Goal: Task Accomplishment & Management: Manage account settings

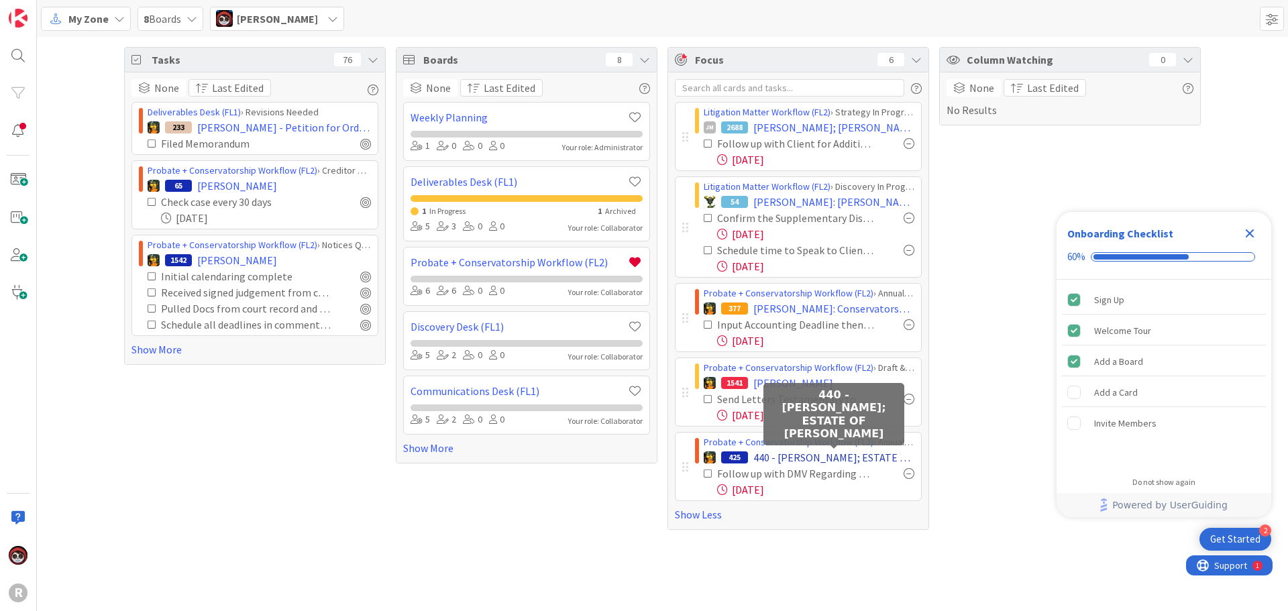
click at [832, 455] on span "440 - [PERSON_NAME]; ESTATE OF [PERSON_NAME]" at bounding box center [833, 458] width 161 height 16
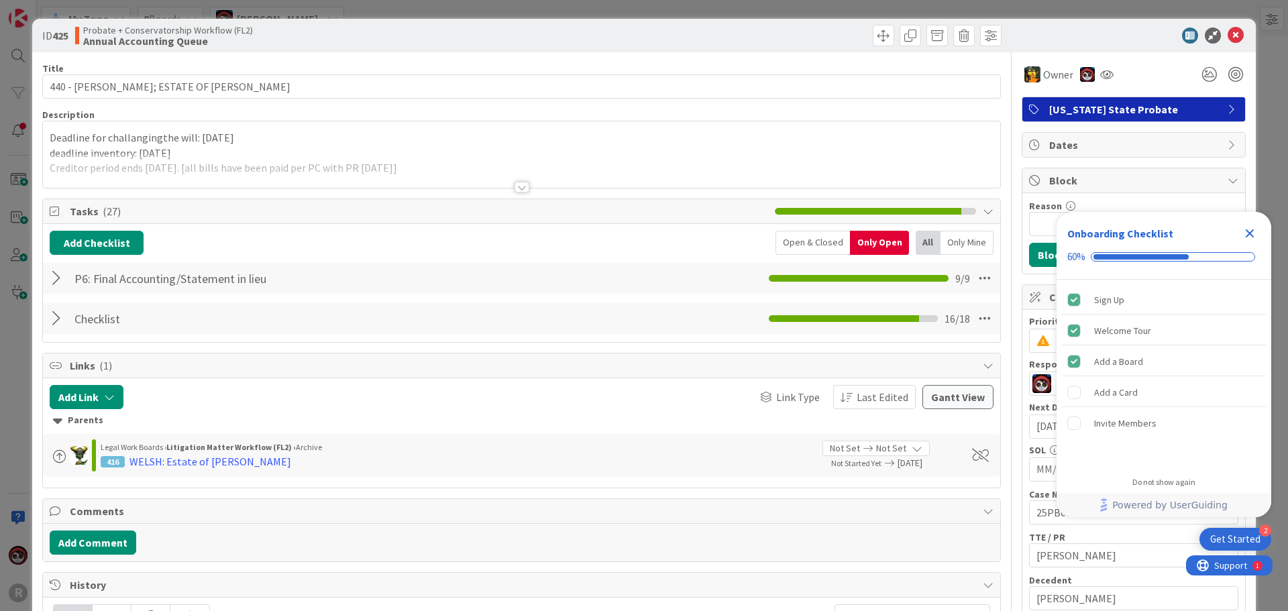
click at [54, 311] on div at bounding box center [58, 319] width 17 height 24
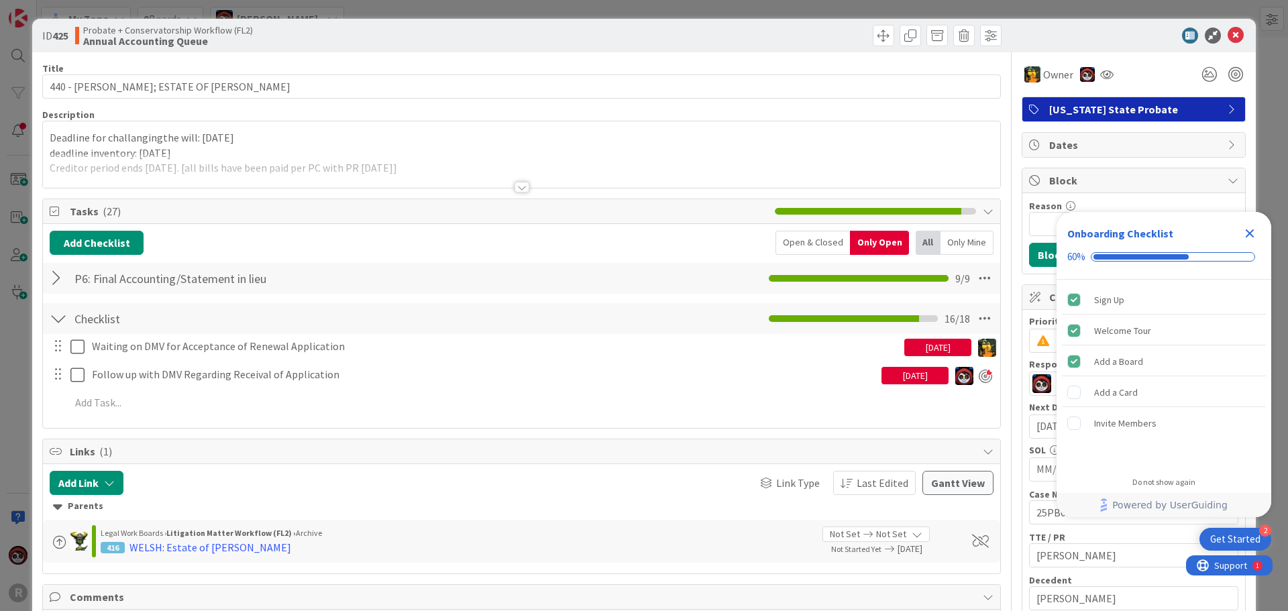
click at [1249, 231] on icon "Close Checklist" at bounding box center [1250, 233] width 9 height 9
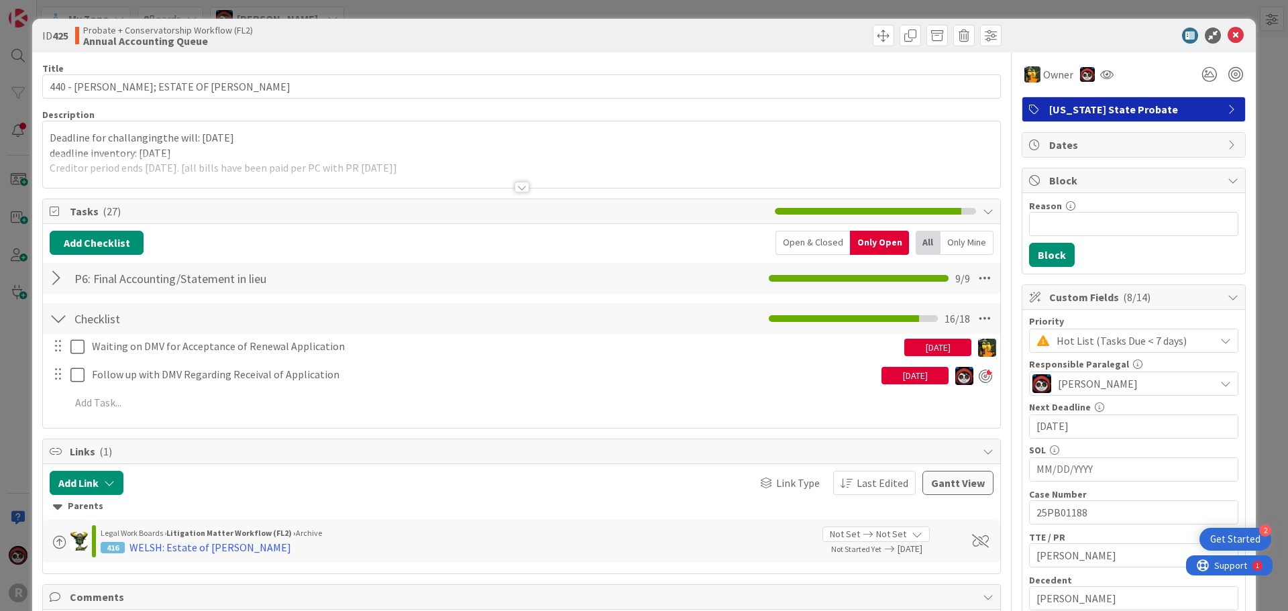
click at [515, 183] on div at bounding box center [522, 187] width 15 height 11
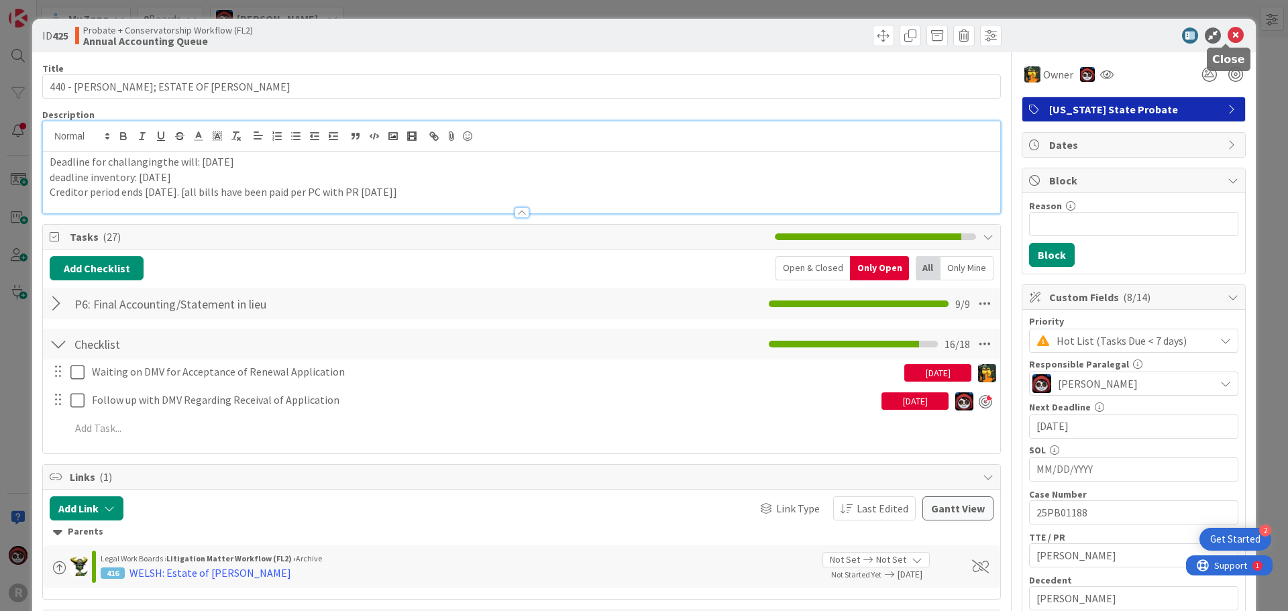
click at [1228, 36] on icon at bounding box center [1236, 36] width 16 height 16
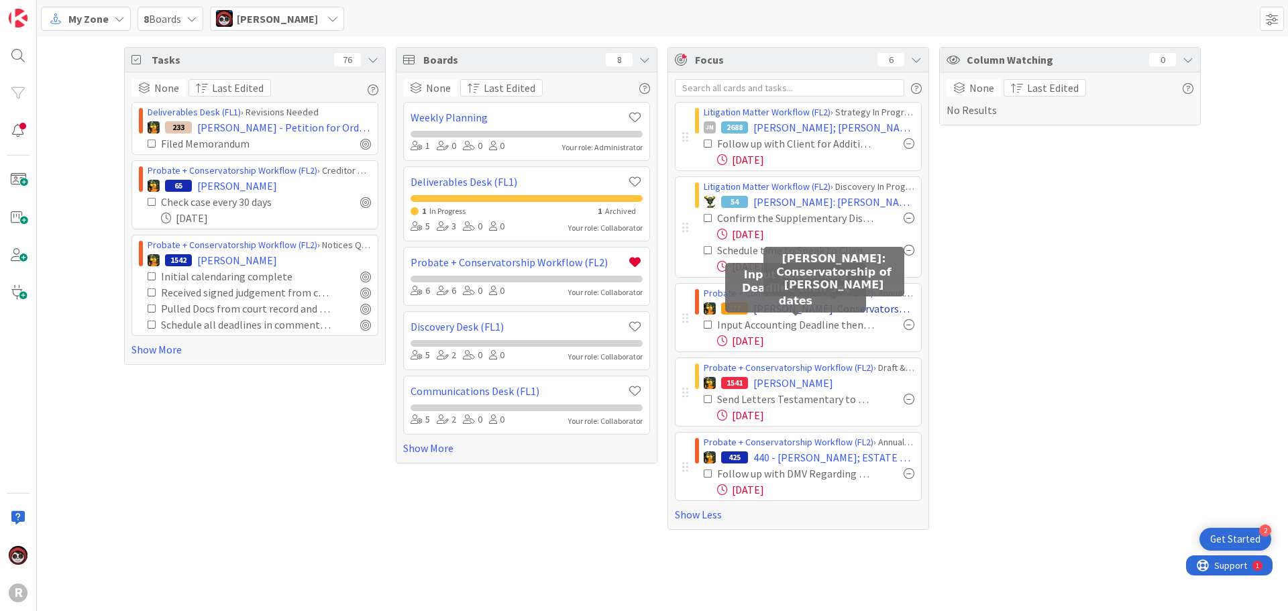
click at [774, 312] on span "[PERSON_NAME]: Conservatorship of [PERSON_NAME]" at bounding box center [833, 309] width 161 height 16
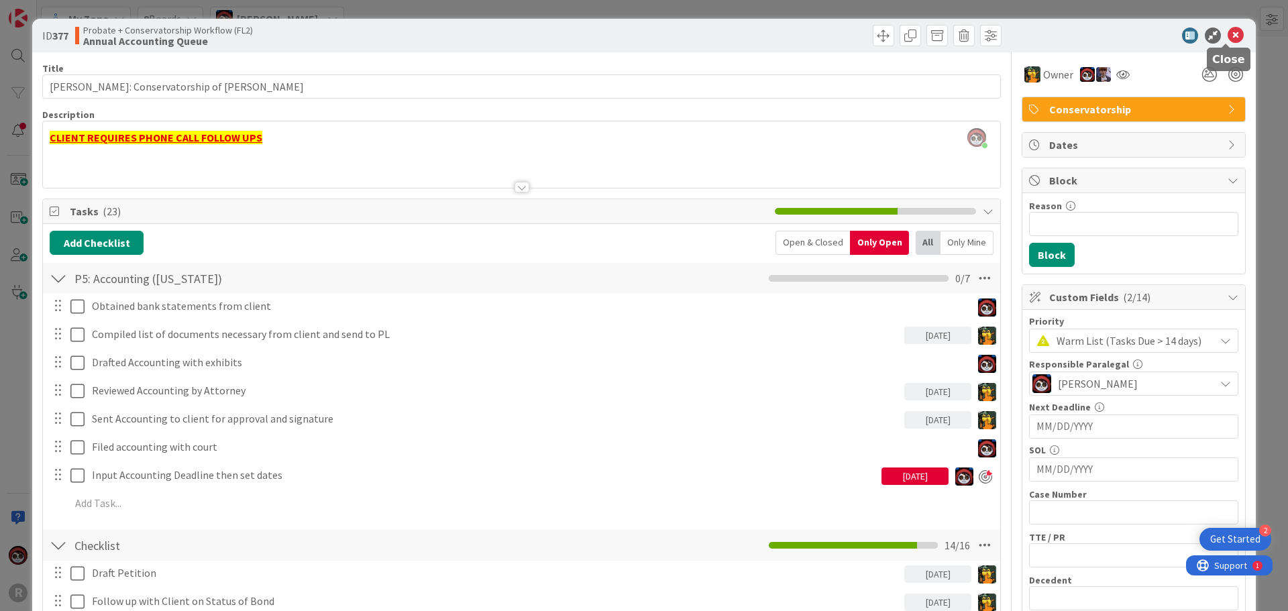
click at [1228, 34] on icon at bounding box center [1236, 36] width 16 height 16
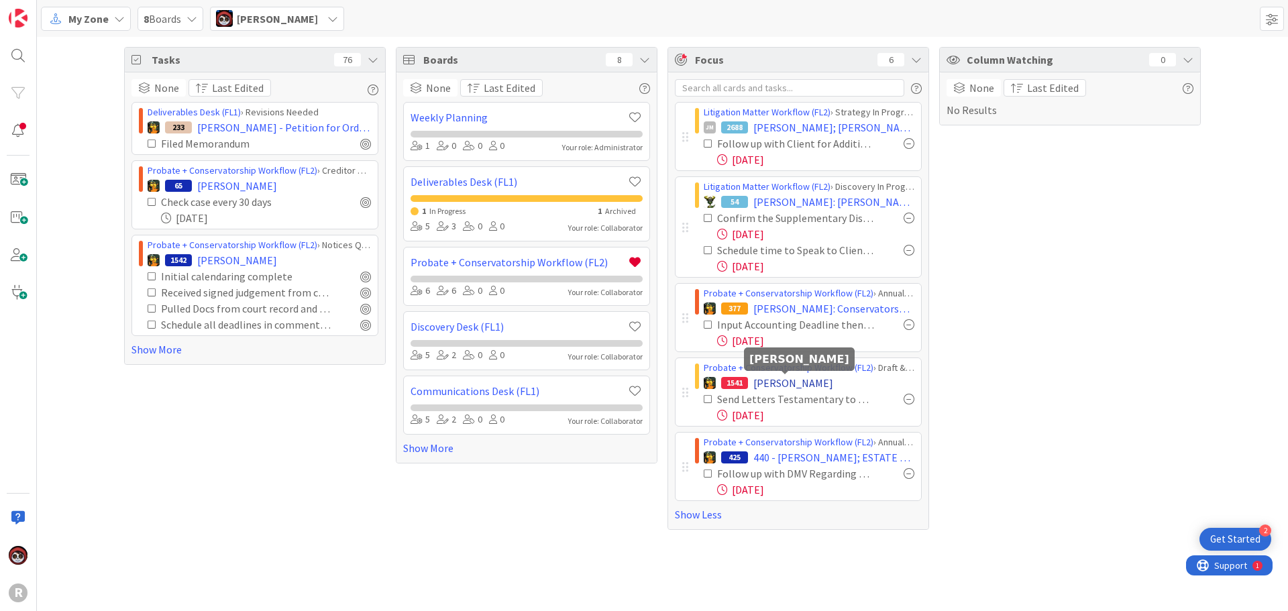
click at [786, 386] on span "[PERSON_NAME]" at bounding box center [793, 383] width 80 height 16
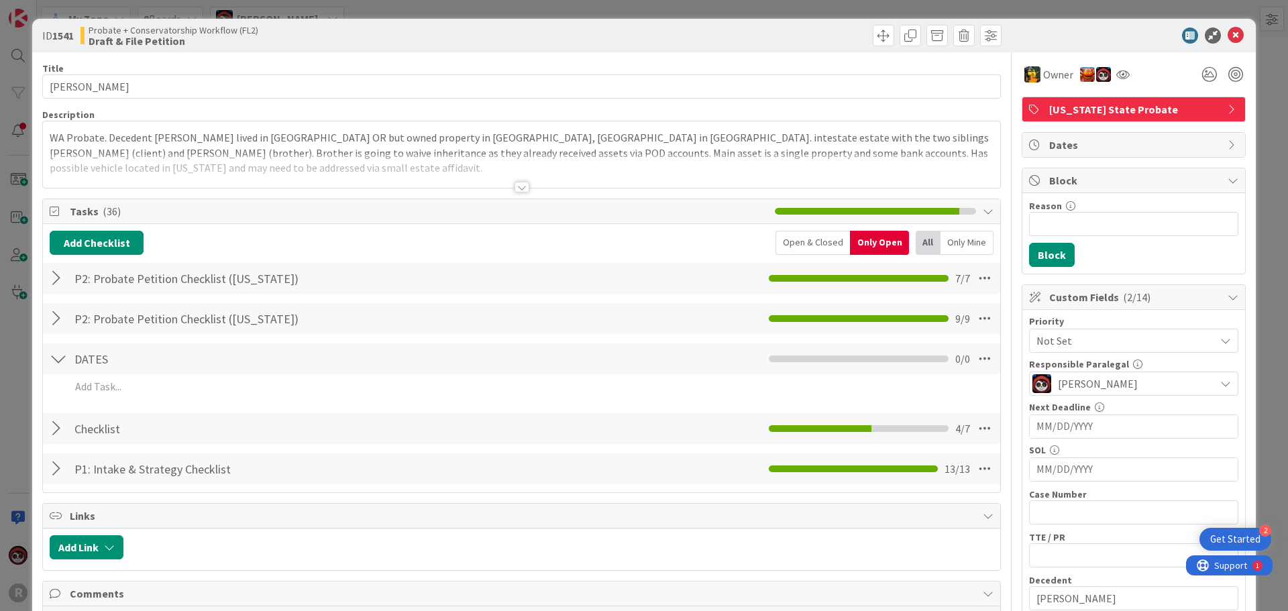
scroll to position [67, 0]
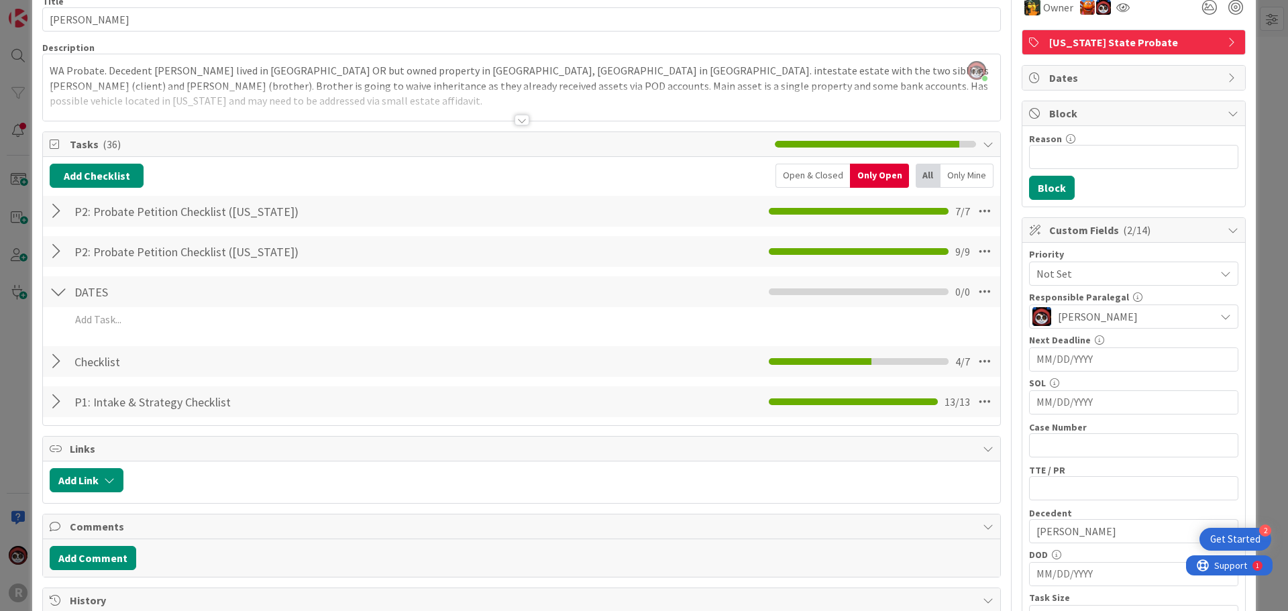
click at [804, 172] on div "Open & Closed" at bounding box center [813, 176] width 74 height 24
click at [859, 175] on div "Only Open" at bounding box center [881, 176] width 56 height 24
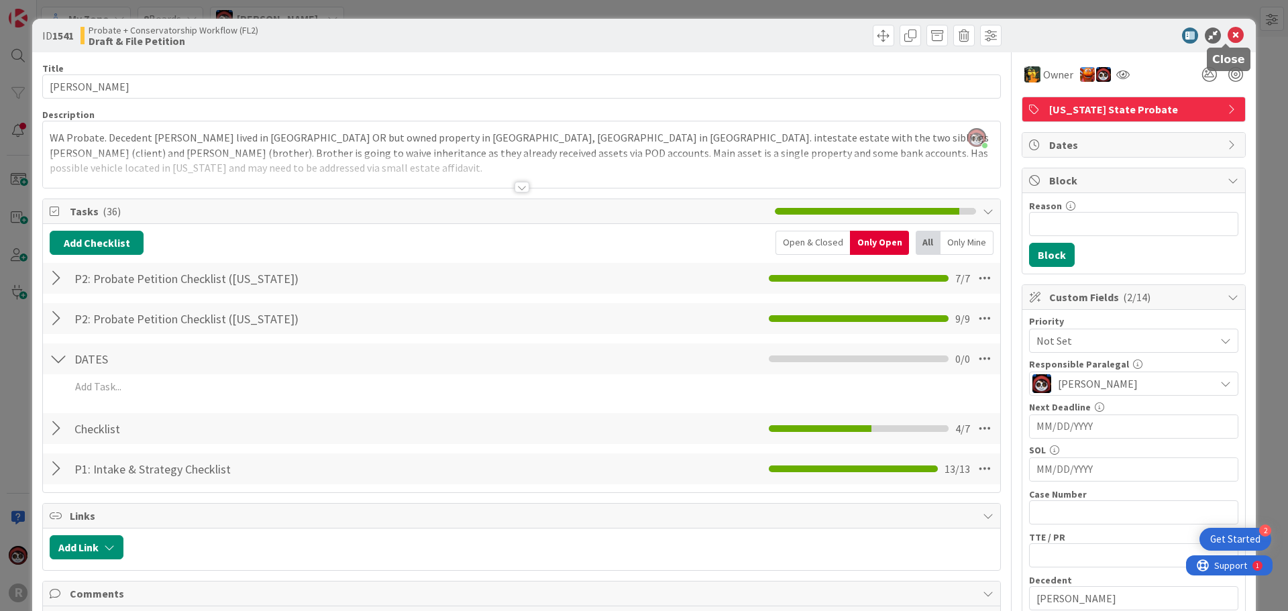
click at [1228, 34] on icon at bounding box center [1236, 36] width 16 height 16
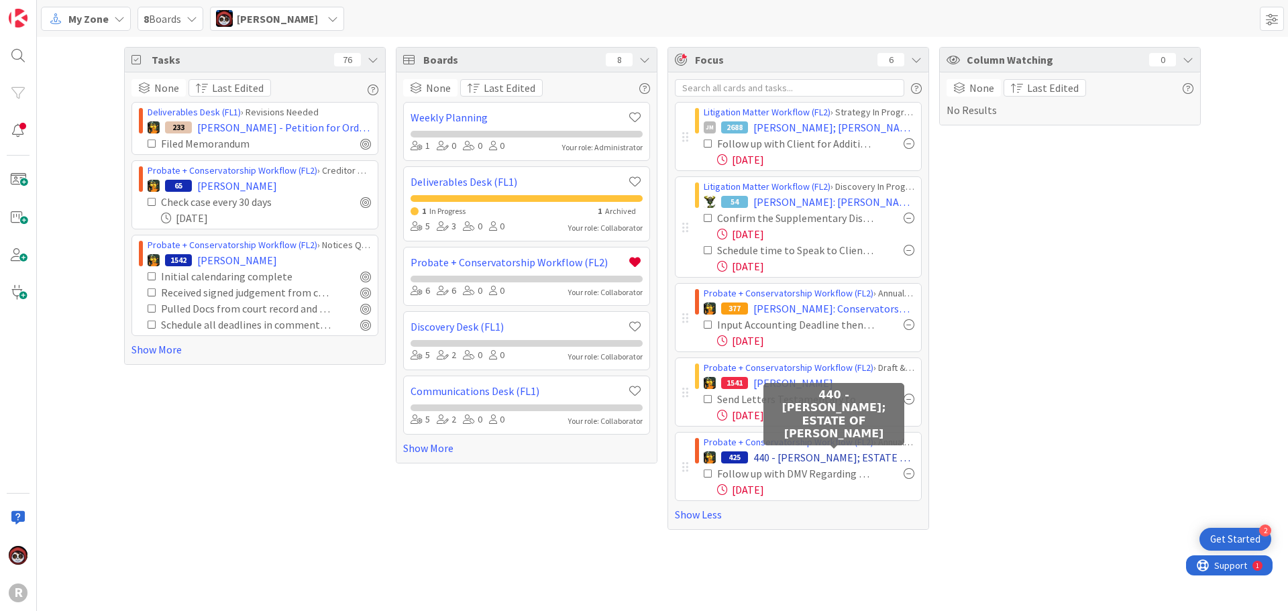
click at [833, 452] on span "440 - [PERSON_NAME]; ESTATE OF [PERSON_NAME]" at bounding box center [833, 458] width 161 height 16
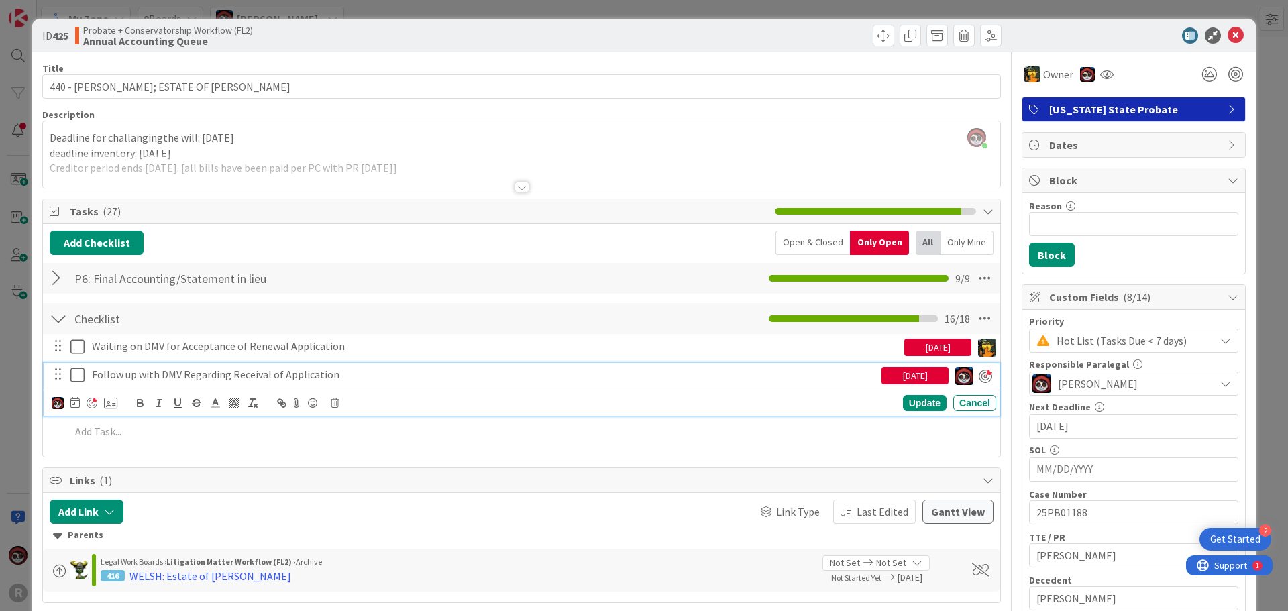
click at [311, 380] on p "Follow up with DMV Regarding Receival of Application" at bounding box center [484, 374] width 784 height 15
click at [70, 403] on icon at bounding box center [74, 402] width 9 height 11
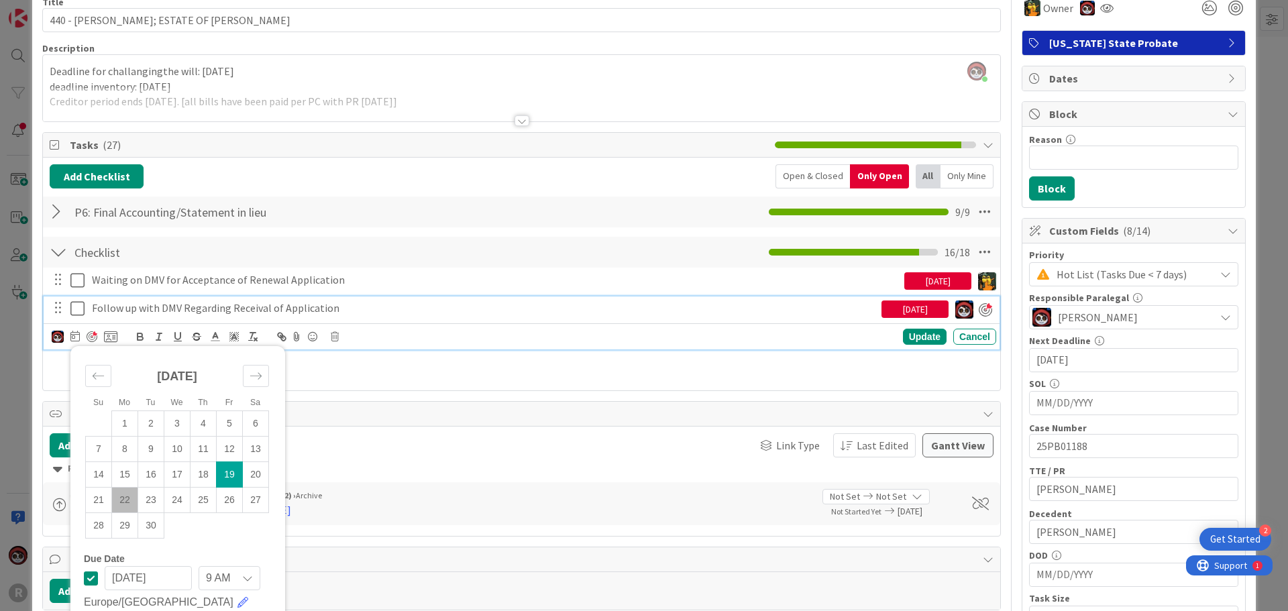
scroll to position [67, 0]
click at [254, 376] on icon "Move forward to switch to the next month." at bounding box center [256, 375] width 13 height 13
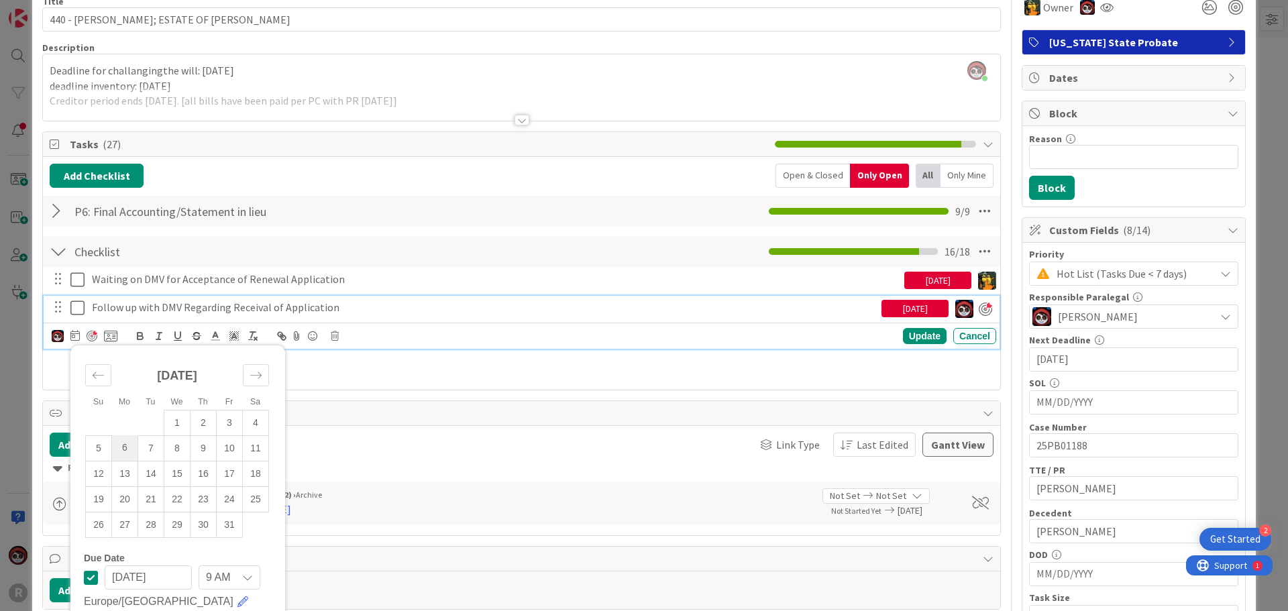
click at [122, 449] on td "6" at bounding box center [125, 447] width 26 height 25
type input "[DATE]"
click at [122, 449] on td "6" at bounding box center [122, 449] width 26 height 25
click at [931, 331] on div "Update" at bounding box center [925, 337] width 44 height 16
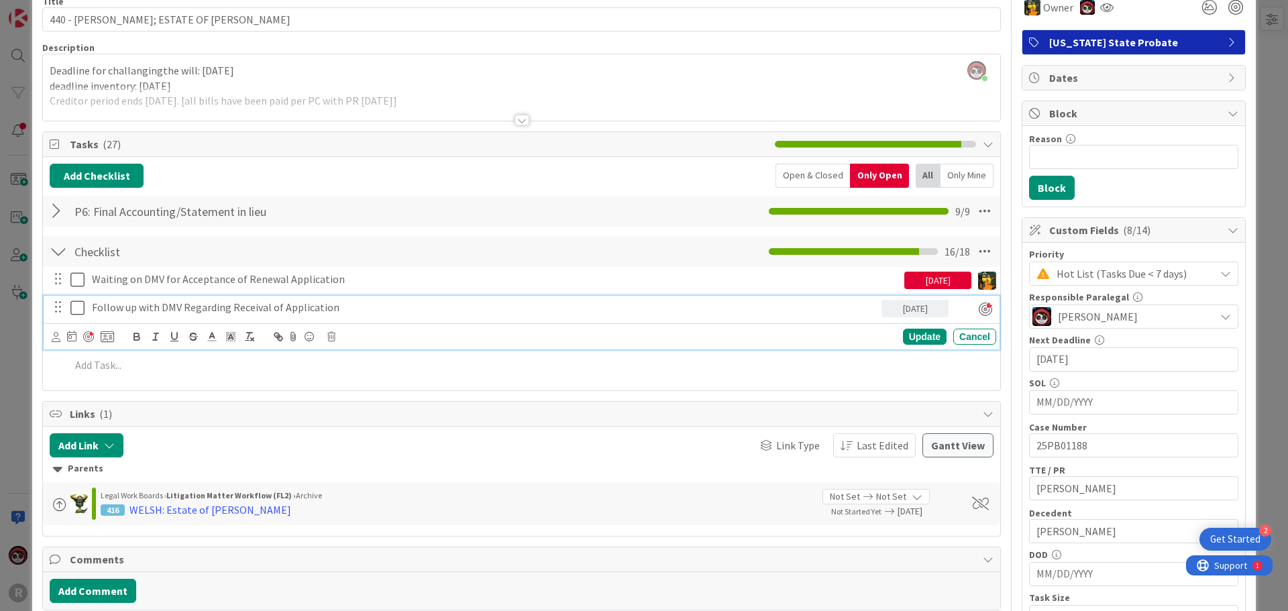
click at [134, 307] on p "Follow up with DMV Regarding Receival of Application" at bounding box center [484, 307] width 784 height 15
click at [89, 333] on div at bounding box center [88, 336] width 11 height 11
click at [914, 336] on div "Update" at bounding box center [925, 337] width 44 height 16
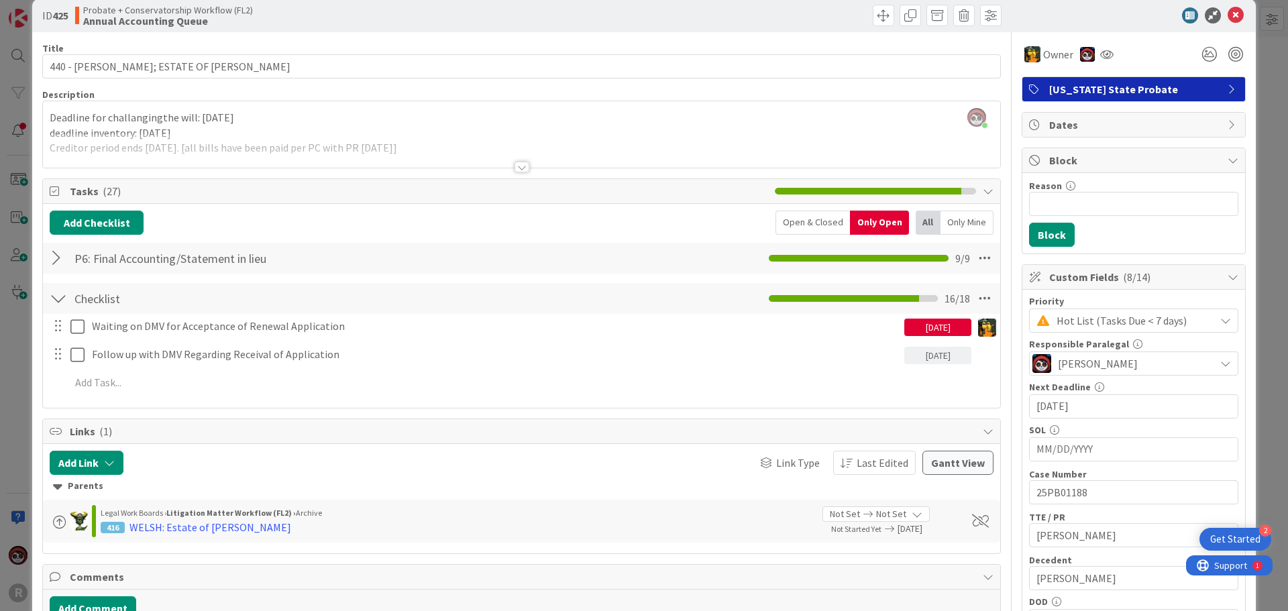
scroll to position [0, 0]
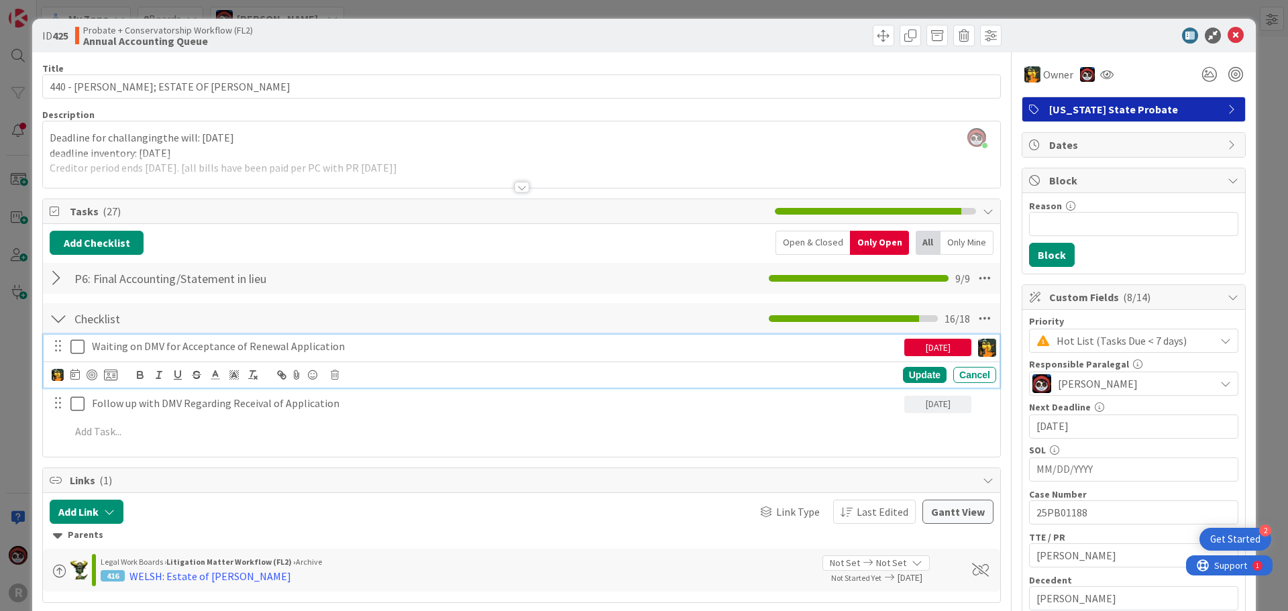
click at [217, 351] on p "Waiting on DMV for Acceptance of Renewal Application" at bounding box center [495, 346] width 807 height 15
click at [75, 373] on icon at bounding box center [74, 374] width 9 height 11
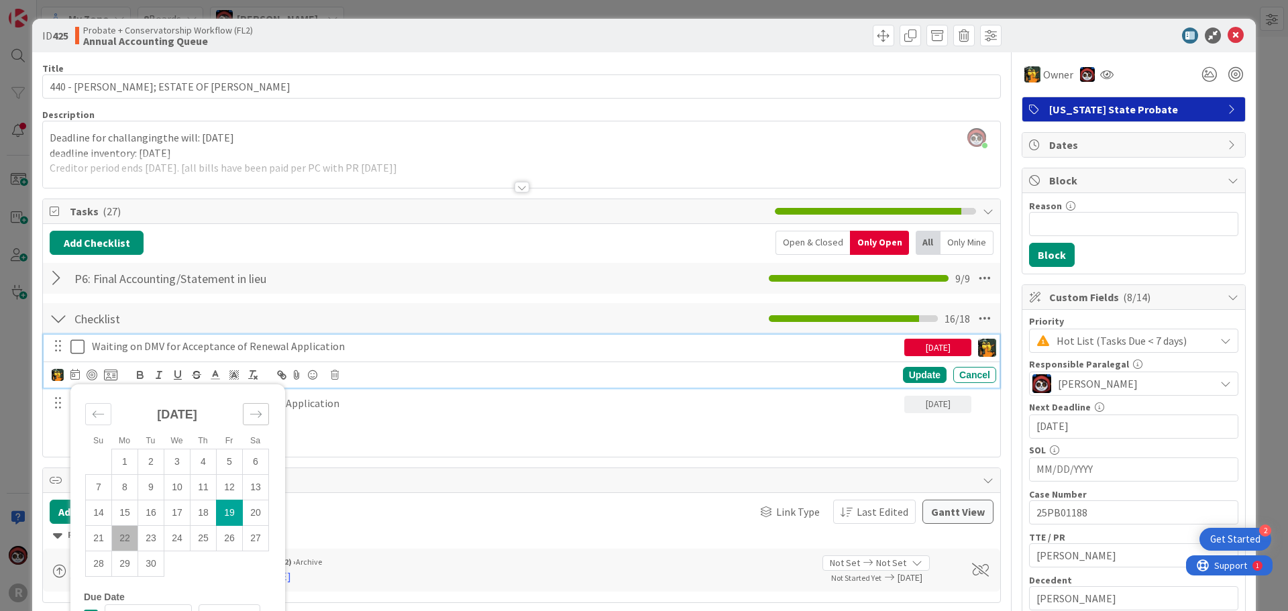
click at [256, 409] on icon "Move forward to switch to the next month." at bounding box center [256, 414] width 13 height 13
click at [121, 482] on td "6" at bounding box center [125, 486] width 26 height 25
type input "[DATE]"
click at [903, 374] on div "Update" at bounding box center [925, 375] width 44 height 16
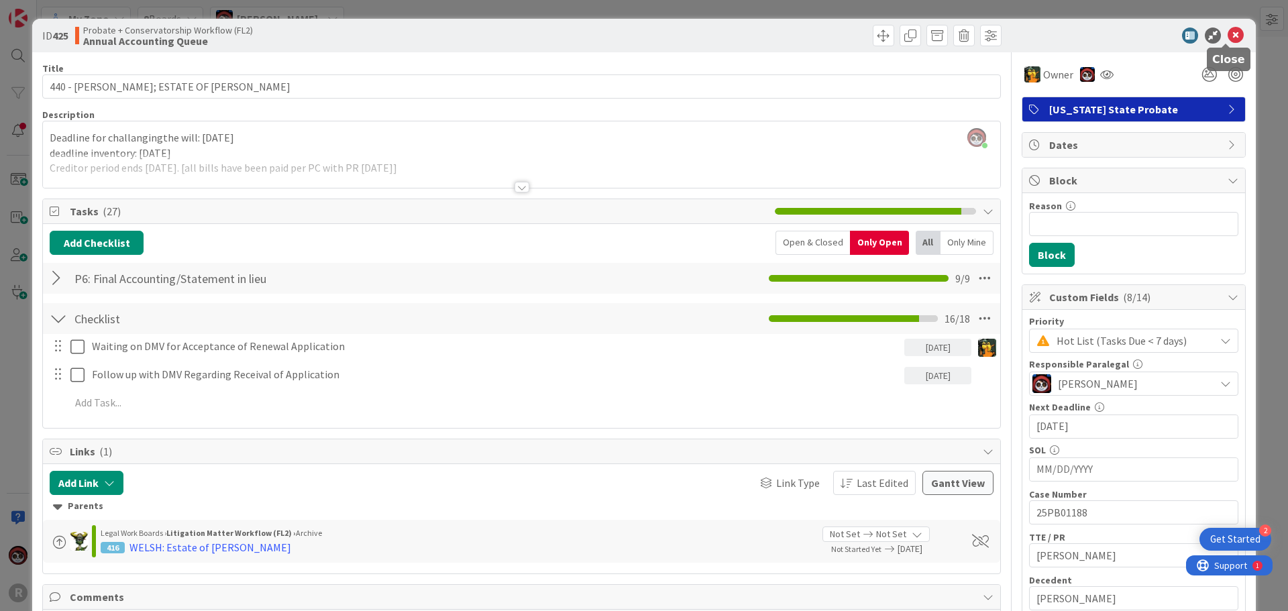
click at [1229, 38] on icon at bounding box center [1236, 36] width 16 height 16
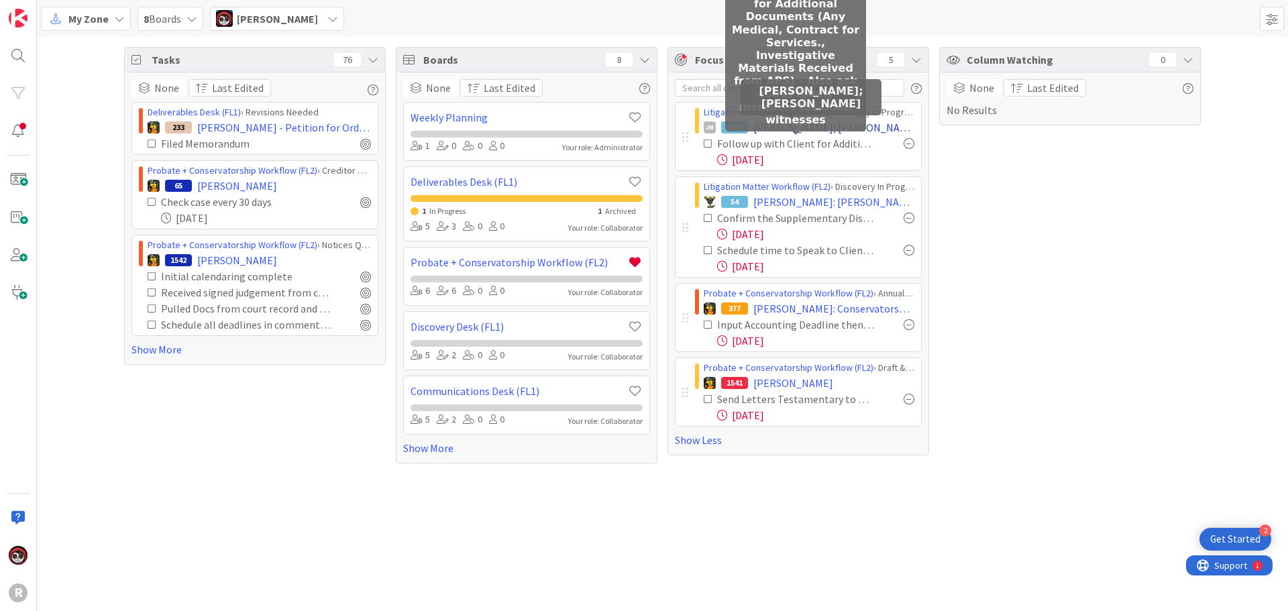
click at [790, 129] on span "[PERSON_NAME]; [PERSON_NAME]" at bounding box center [833, 127] width 161 height 16
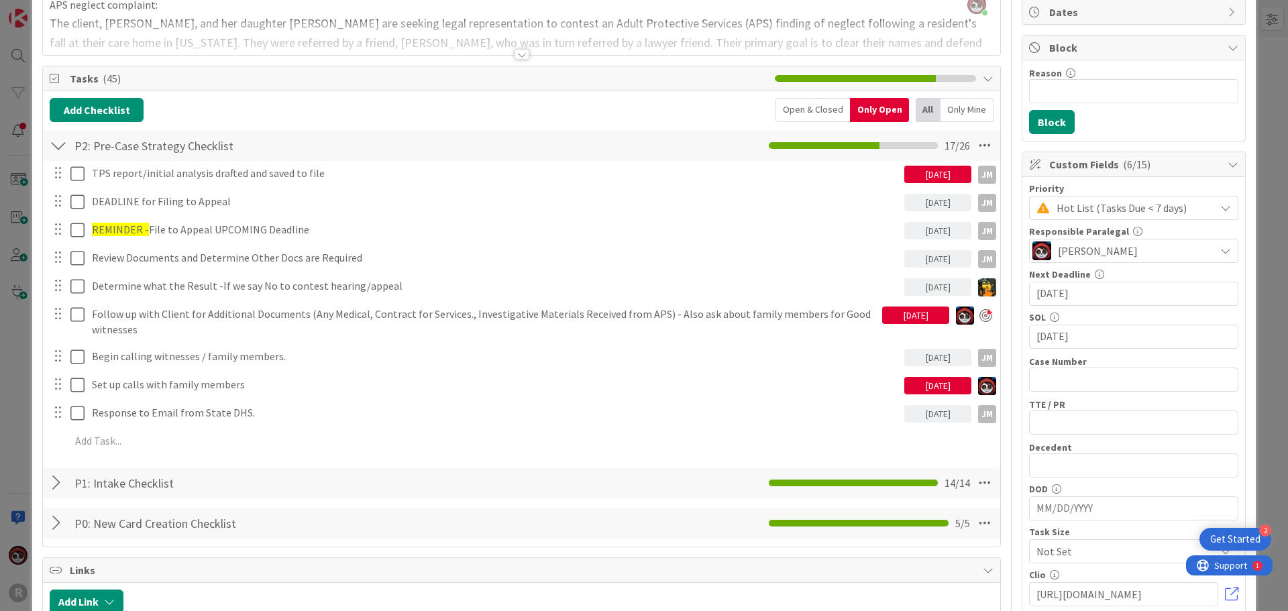
scroll to position [134, 0]
